Goal: Task Accomplishment & Management: Use online tool/utility

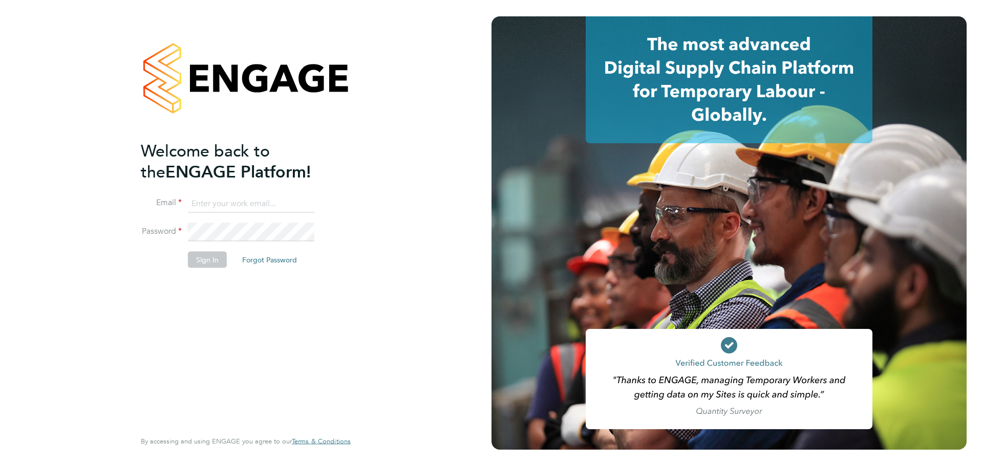
click at [246, 202] on input at bounding box center [251, 204] width 126 height 18
type input "cameron.marsden@countrysidepartnerships.com"
click at [214, 261] on button "Sign In" at bounding box center [207, 259] width 39 height 16
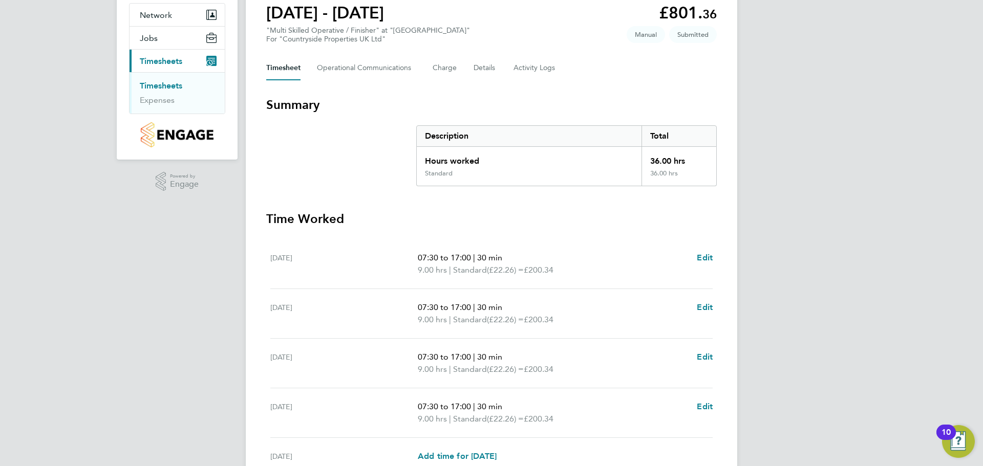
scroll to position [195, 0]
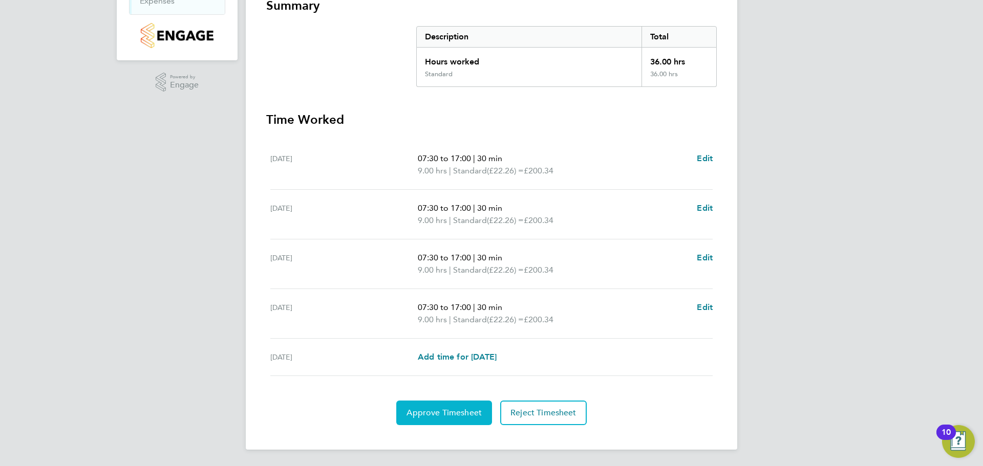
click at [449, 408] on span "Approve Timesheet" at bounding box center [444, 413] width 75 height 10
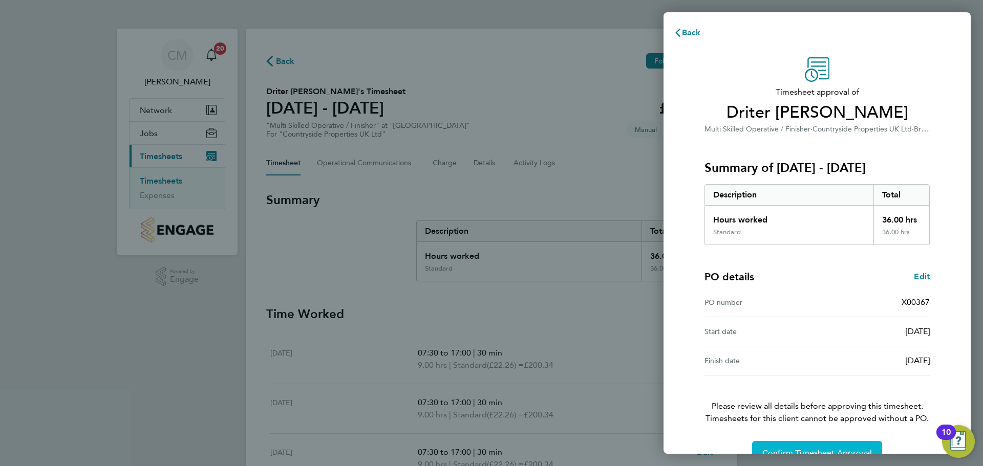
click at [805, 446] on button "Confirm Timesheet Approval" at bounding box center [817, 453] width 130 height 25
